Goal: Navigation & Orientation: Find specific page/section

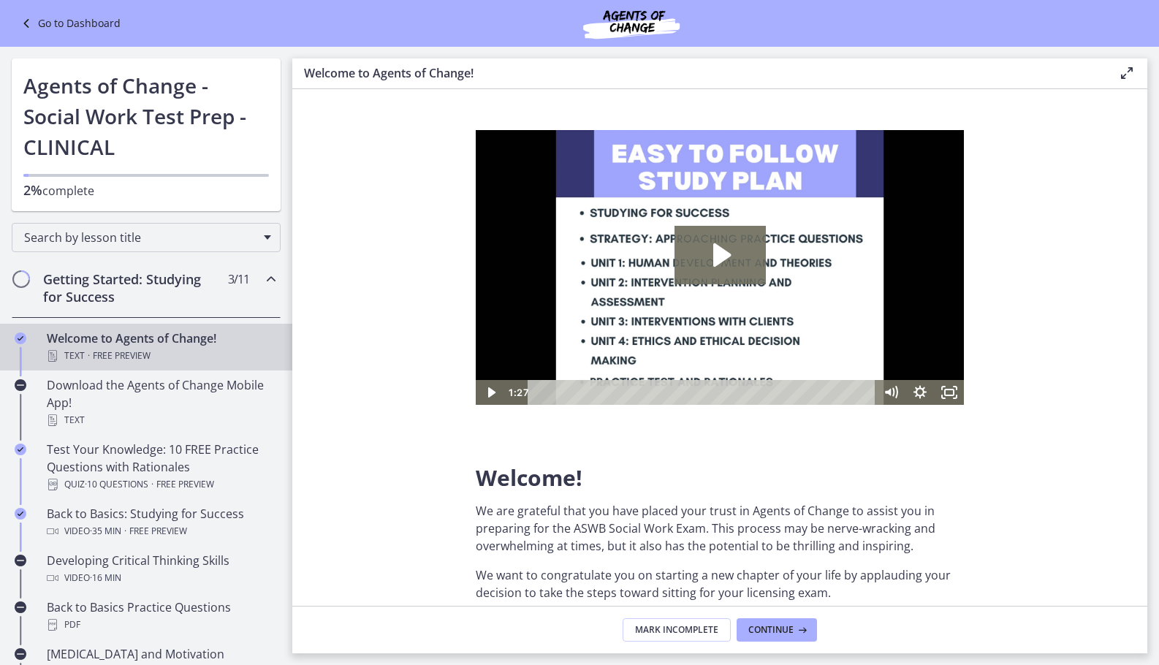
click at [77, 20] on link "Go to Dashboard" at bounding box center [69, 24] width 103 height 18
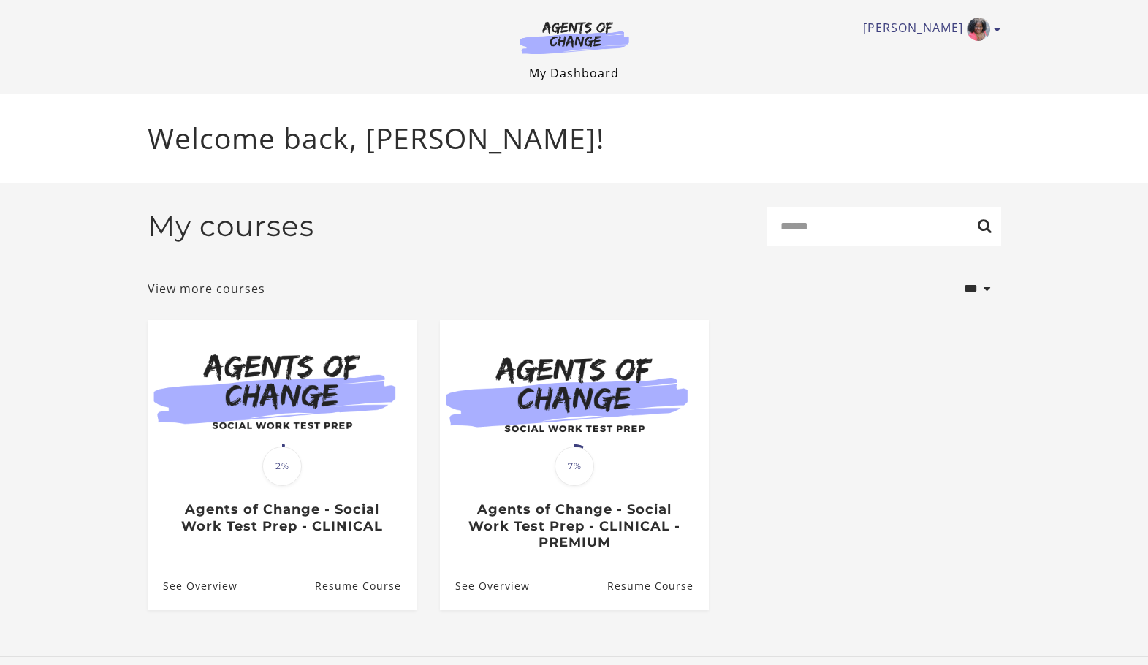
click at [569, 72] on link "My Dashboard" at bounding box center [574, 73] width 90 height 16
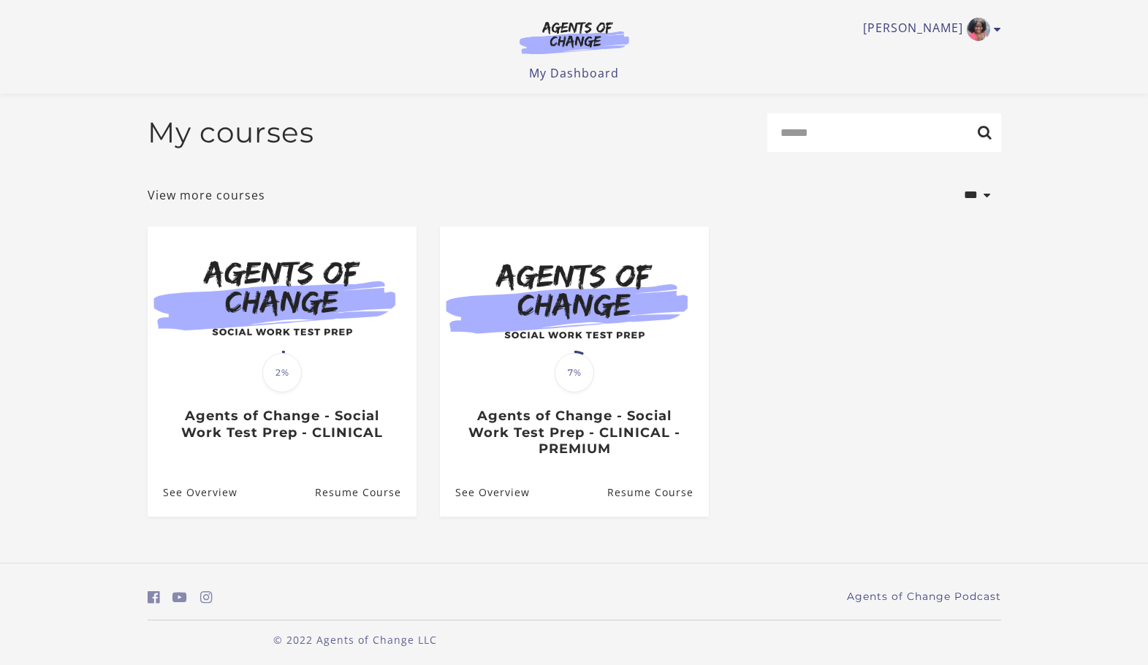
scroll to position [8, 0]
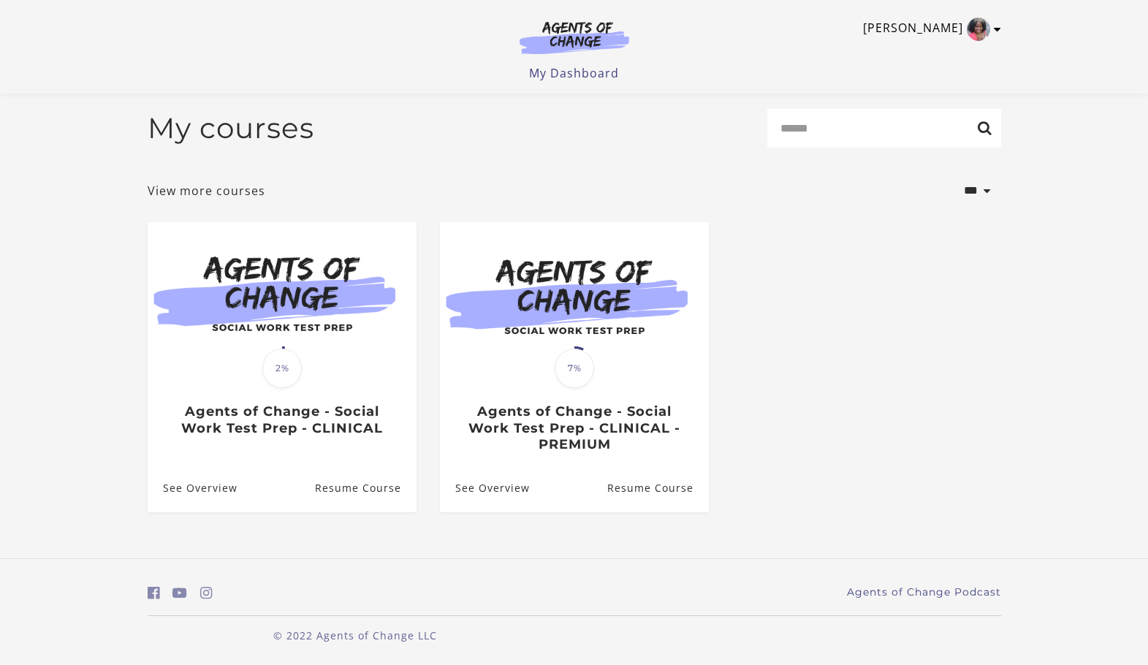
click at [992, 29] on link "[PERSON_NAME]" at bounding box center [928, 29] width 131 height 23
